Goal: Check status: Check status

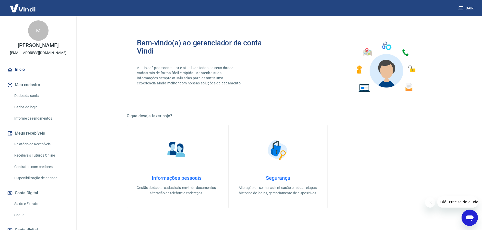
scroll to position [41, 0]
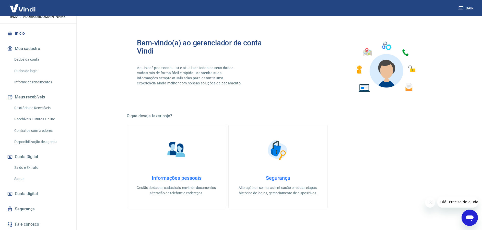
click at [31, 167] on link "Saldo e Extrato" at bounding box center [41, 168] width 58 height 10
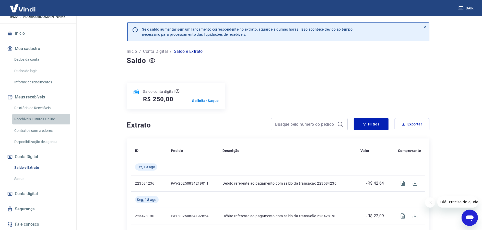
click at [46, 119] on link "Recebíveis Futuros Online" at bounding box center [41, 119] width 58 height 10
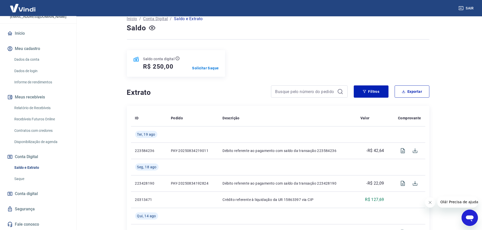
scroll to position [42, 0]
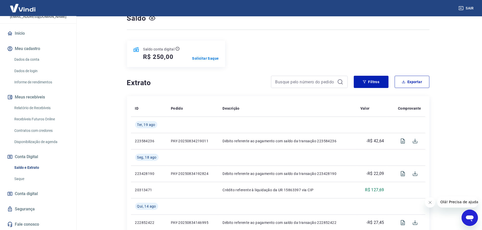
click at [476, 53] on main "Se o saldo aumentar sem um lançamento correspondente no extrato, aguarde alguma…" at bounding box center [278, 81] width 408 height 214
